Goal: Navigation & Orientation: Find specific page/section

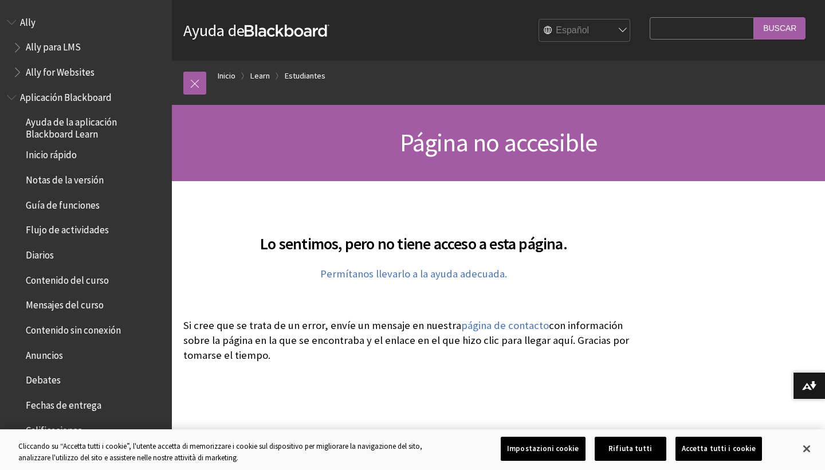
select select "/it/page-not-accessible"
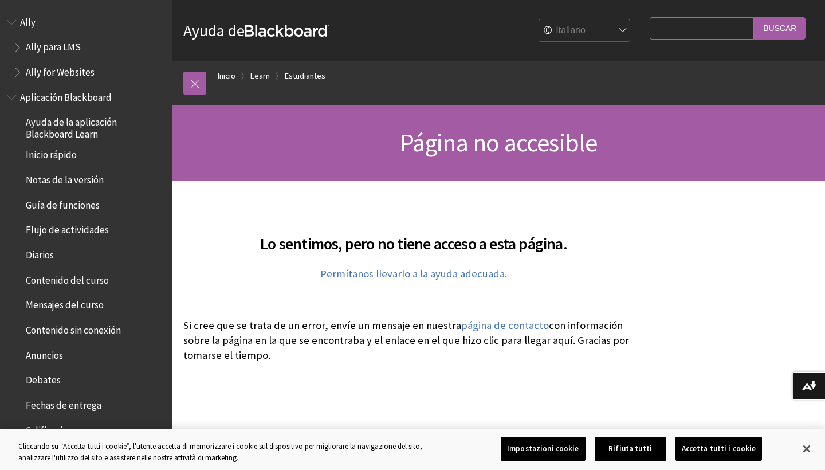
click at [718, 445] on button "Accetta tutti i cookie" at bounding box center [719, 449] width 87 height 24
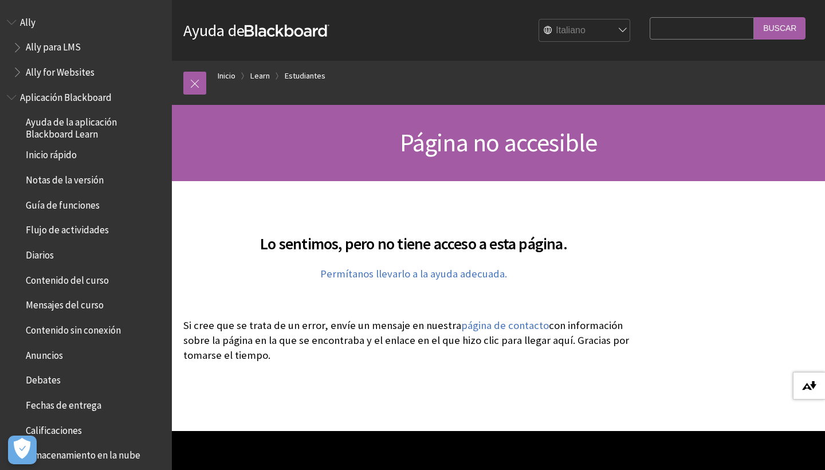
click at [811, 384] on img at bounding box center [809, 385] width 14 height 9
click at [813, 376] on button "Descargar formatos alternativos..." at bounding box center [809, 386] width 32 height 28
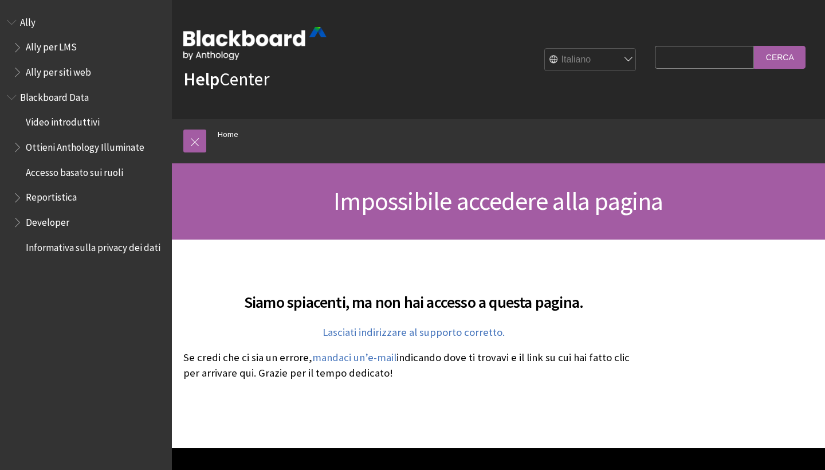
click at [264, 45] on img at bounding box center [254, 43] width 143 height 33
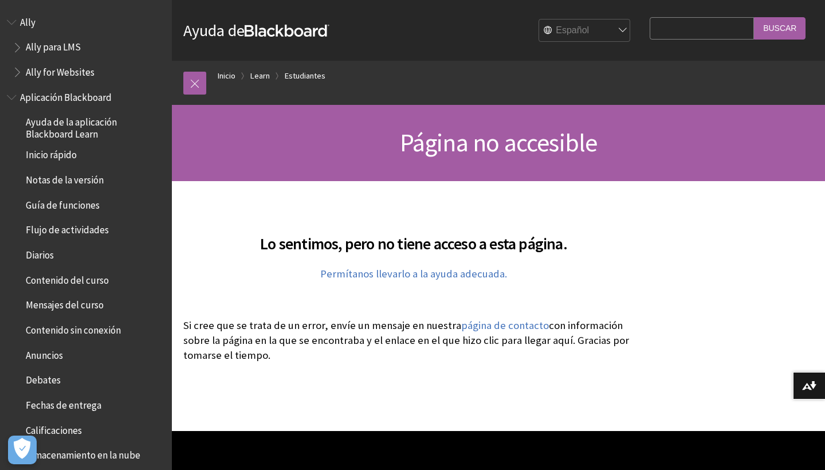
select select "/it/page-not-accessible"
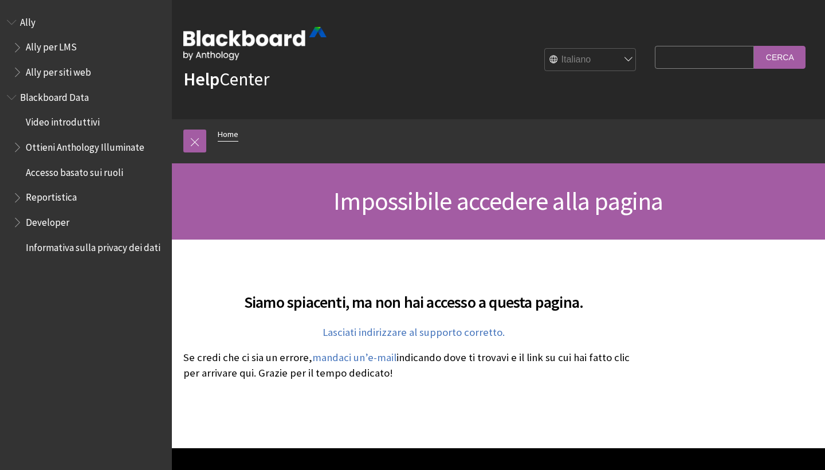
click at [226, 129] on link "Home" at bounding box center [228, 134] width 21 height 14
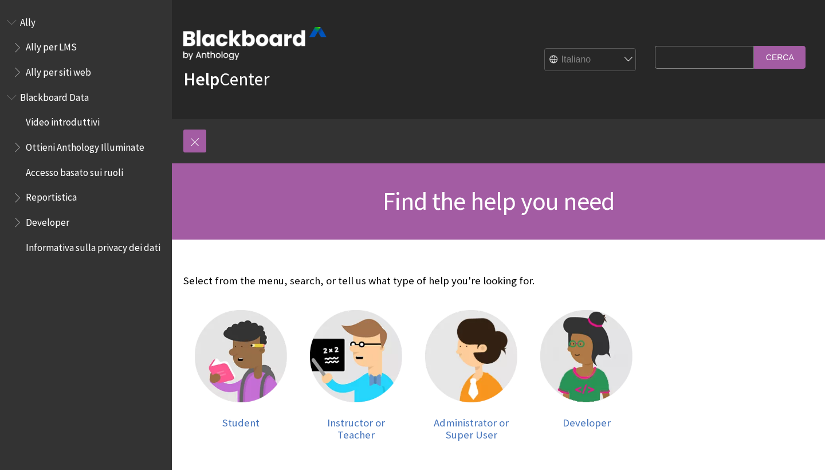
click at [791, 53] on input "Cerca" at bounding box center [780, 57] width 52 height 22
